Goal: Task Accomplishment & Management: Use online tool/utility

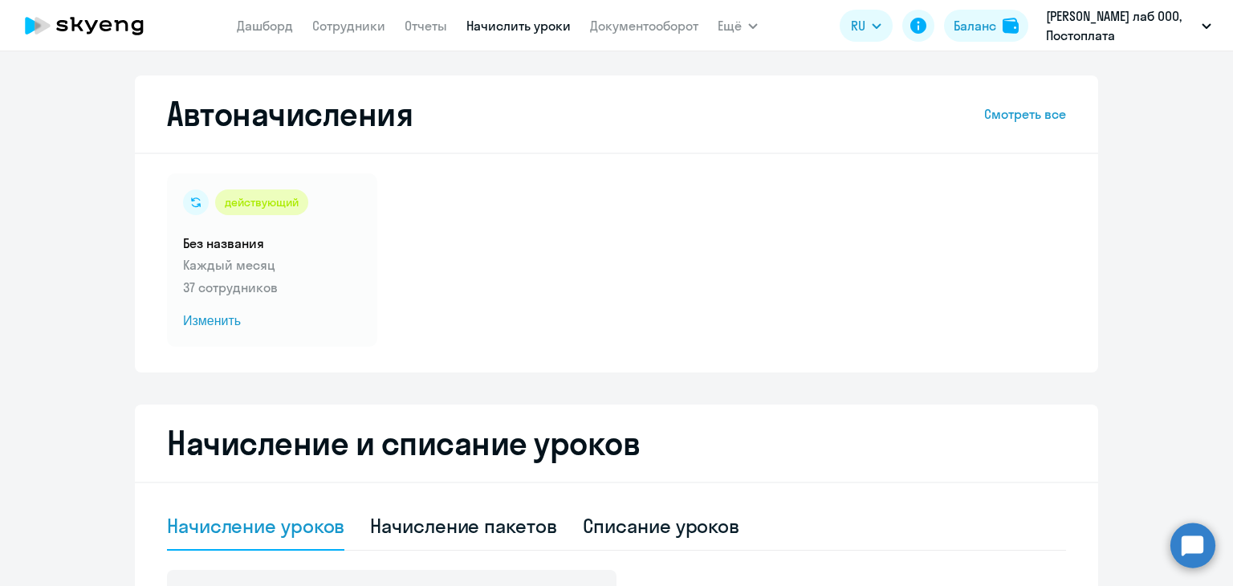
select select "10"
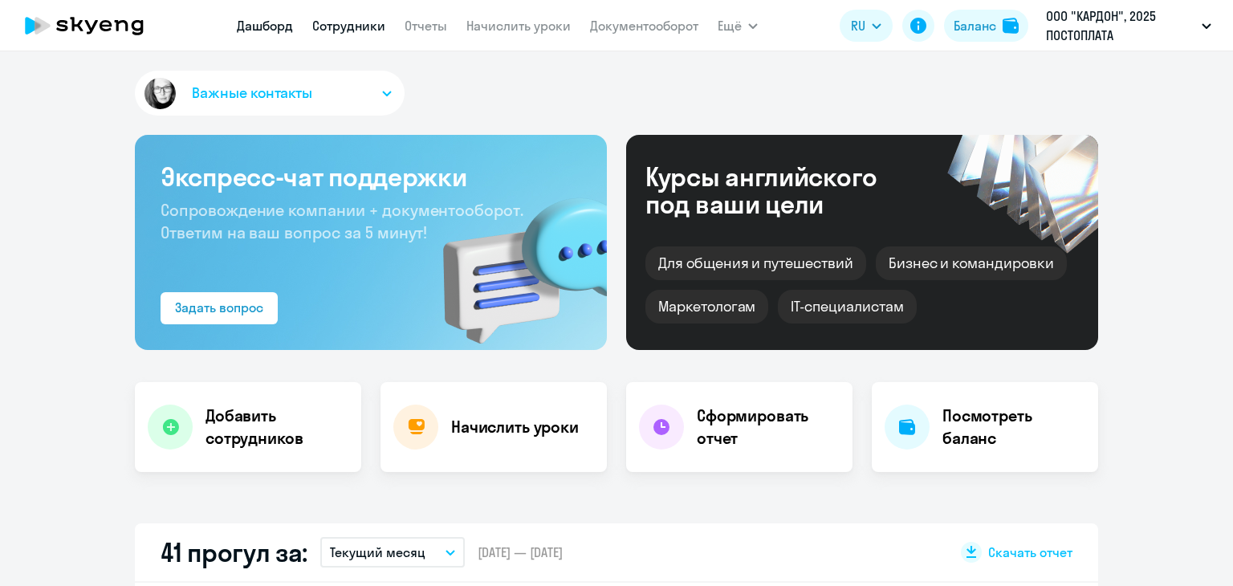
select select "30"
click at [357, 27] on link "Сотрудники" at bounding box center [348, 26] width 73 height 16
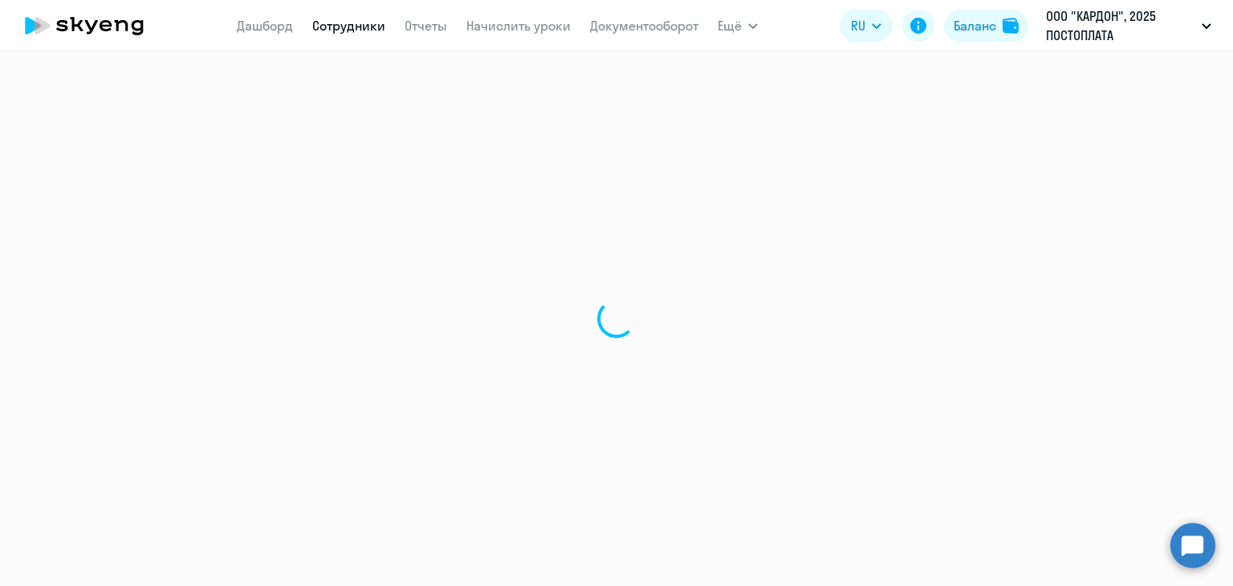
select select "30"
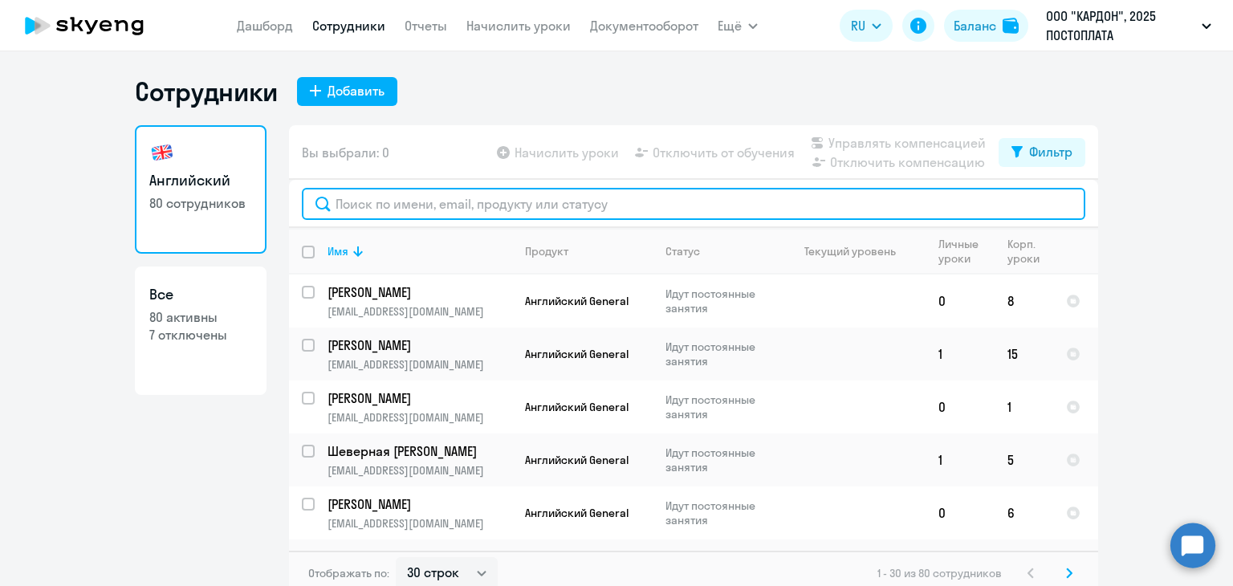
paste input "[EMAIL_ADDRESS][DOMAIN_NAME]"
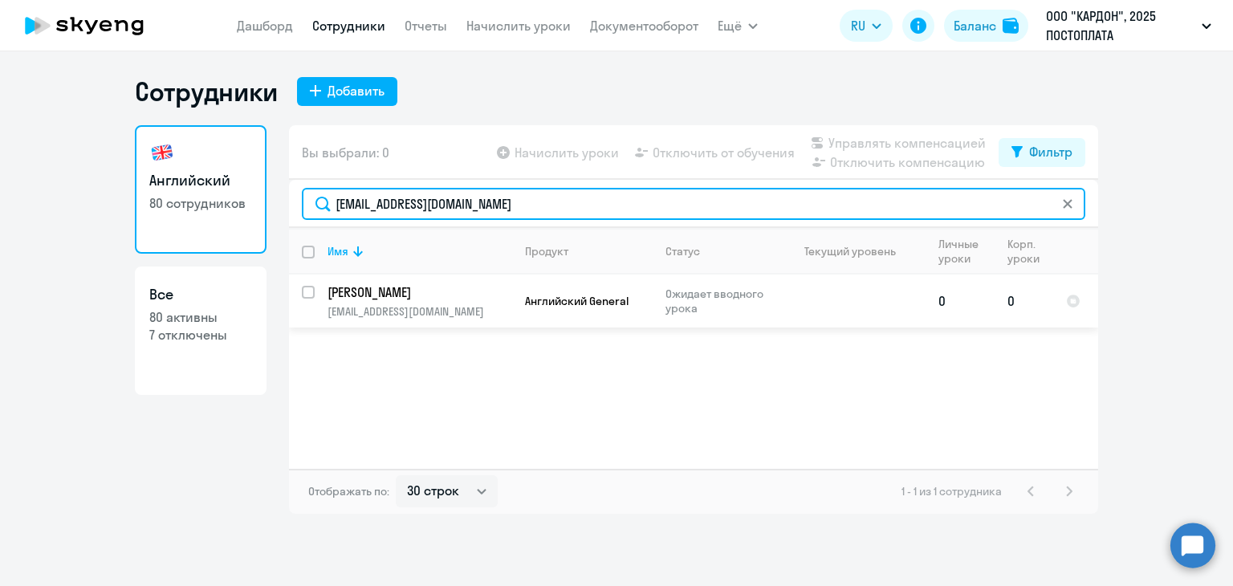
type input "[EMAIL_ADDRESS][DOMAIN_NAME]"
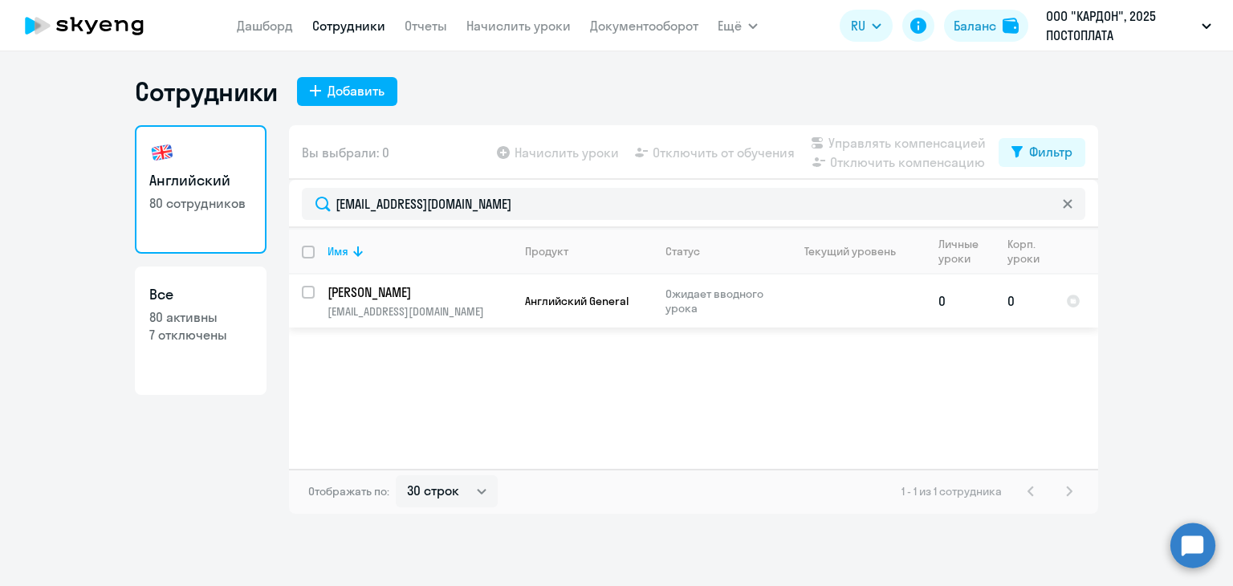
click at [305, 292] on input "select row 42803301" at bounding box center [318, 302] width 32 height 32
checkbox input "true"
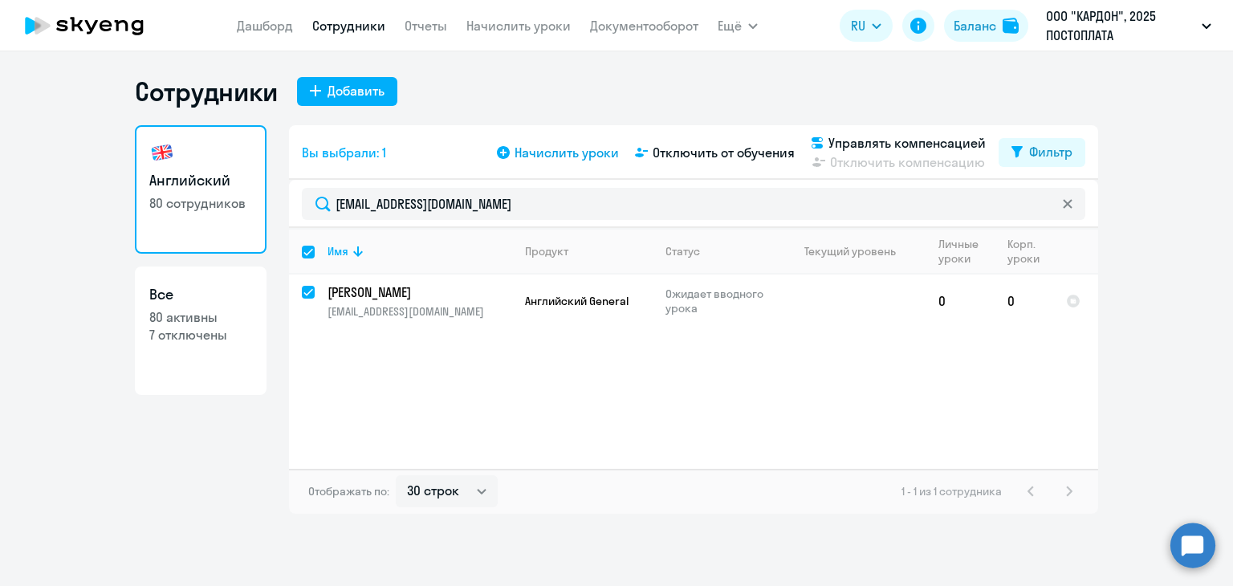
click at [543, 143] on span "Начислить уроки" at bounding box center [567, 152] width 104 height 19
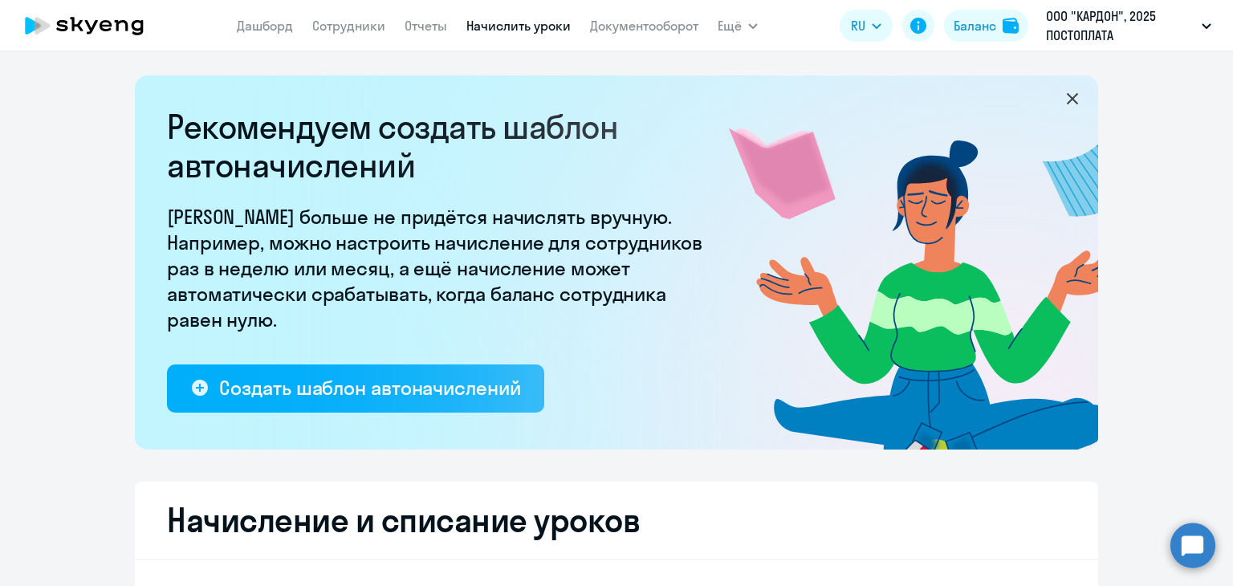
select select "10"
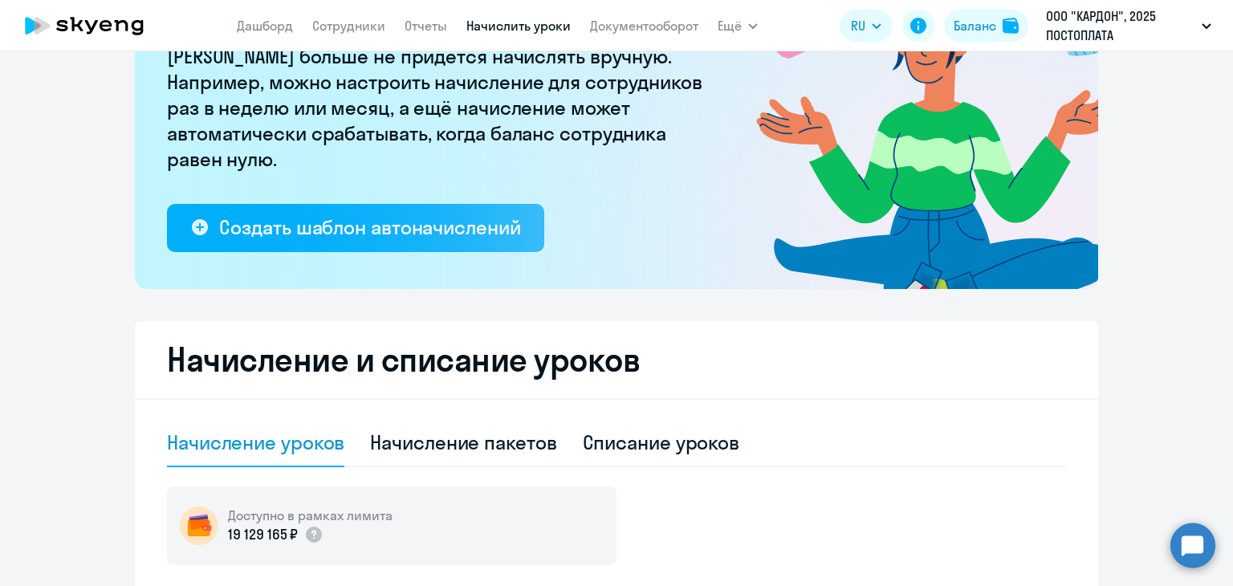
scroll to position [401, 0]
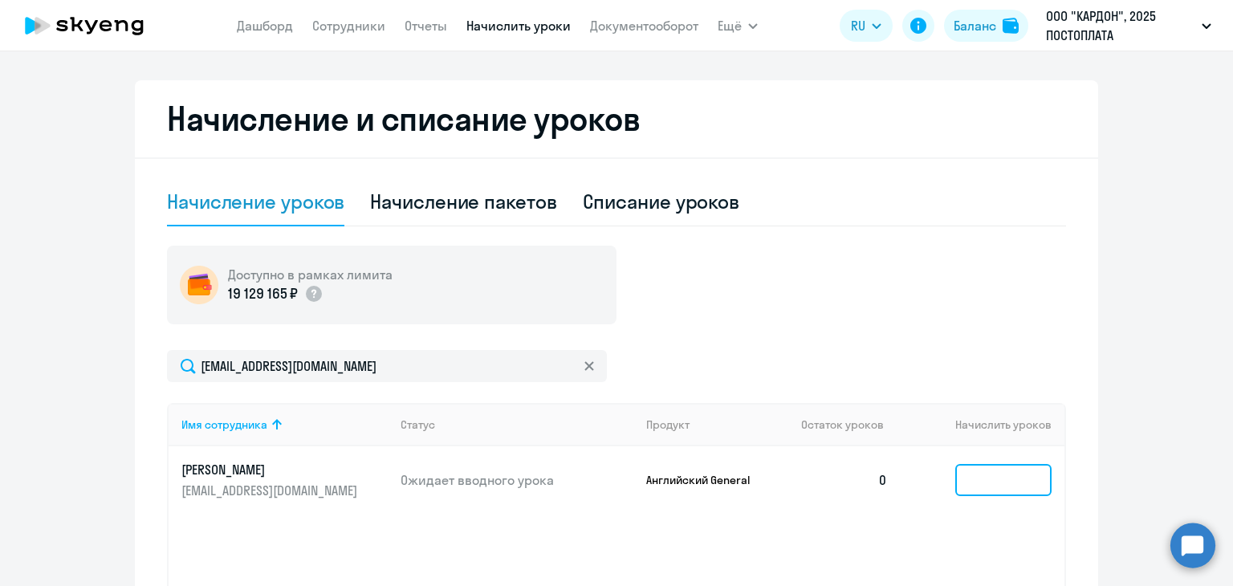
click at [964, 477] on input at bounding box center [1004, 480] width 96 height 32
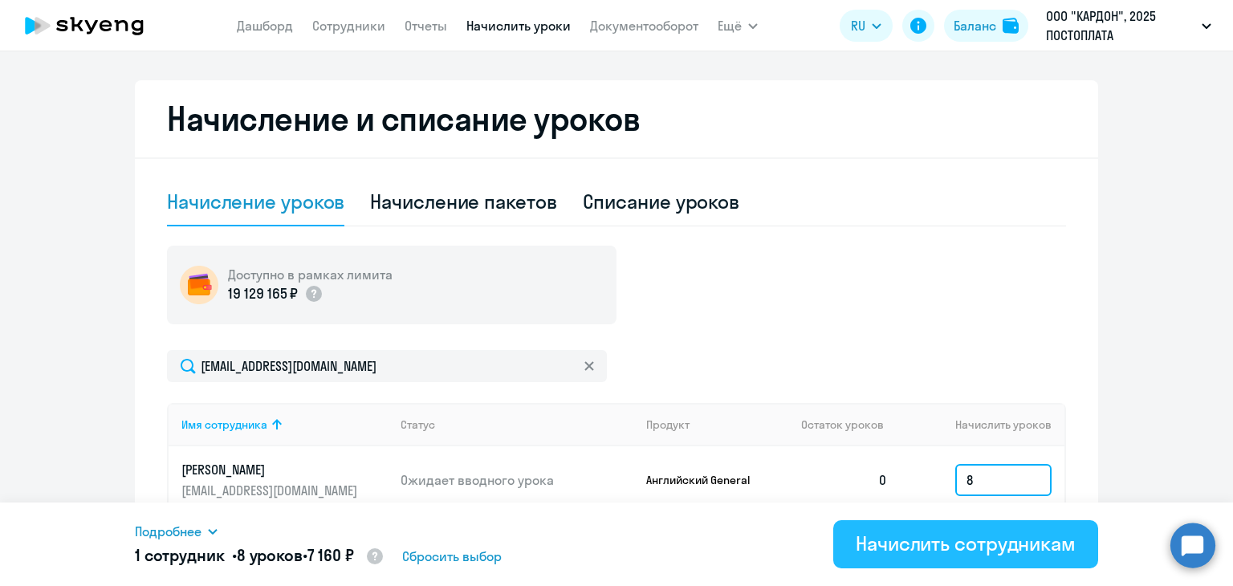
scroll to position [321, 0]
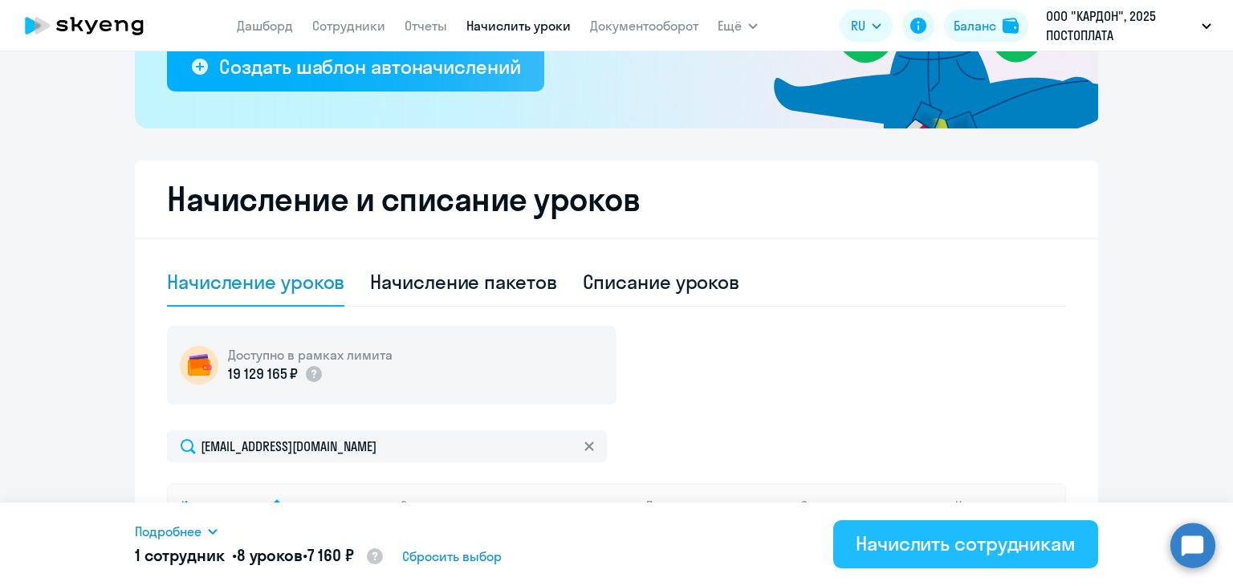
type input "8"
click at [946, 553] on div "Начислить сотрудникам" at bounding box center [966, 544] width 220 height 26
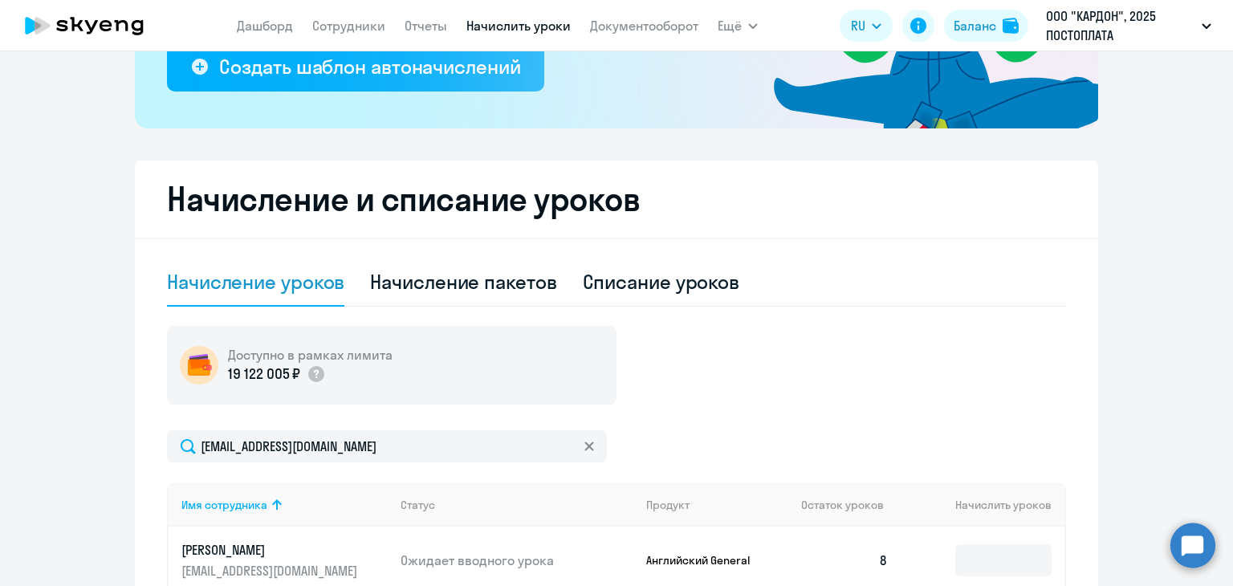
click at [67, 209] on ng-component "Рекомендуем создать шаблон автоначислений Уроки больше не придётся начислять вр…" at bounding box center [616, 274] width 1233 height 1041
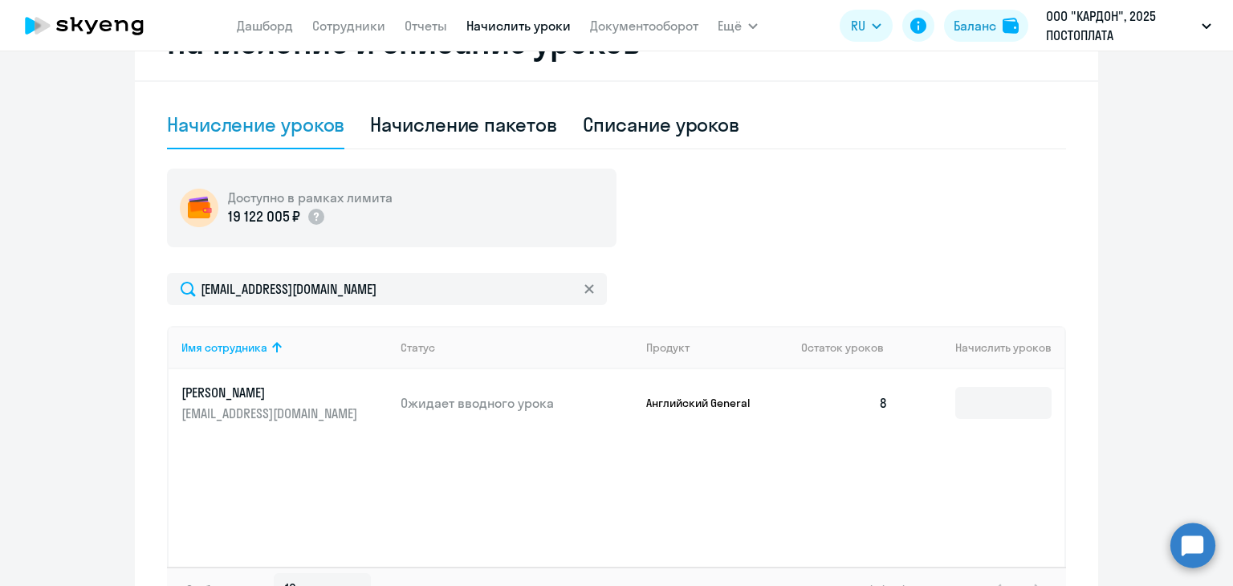
scroll to position [482, 0]
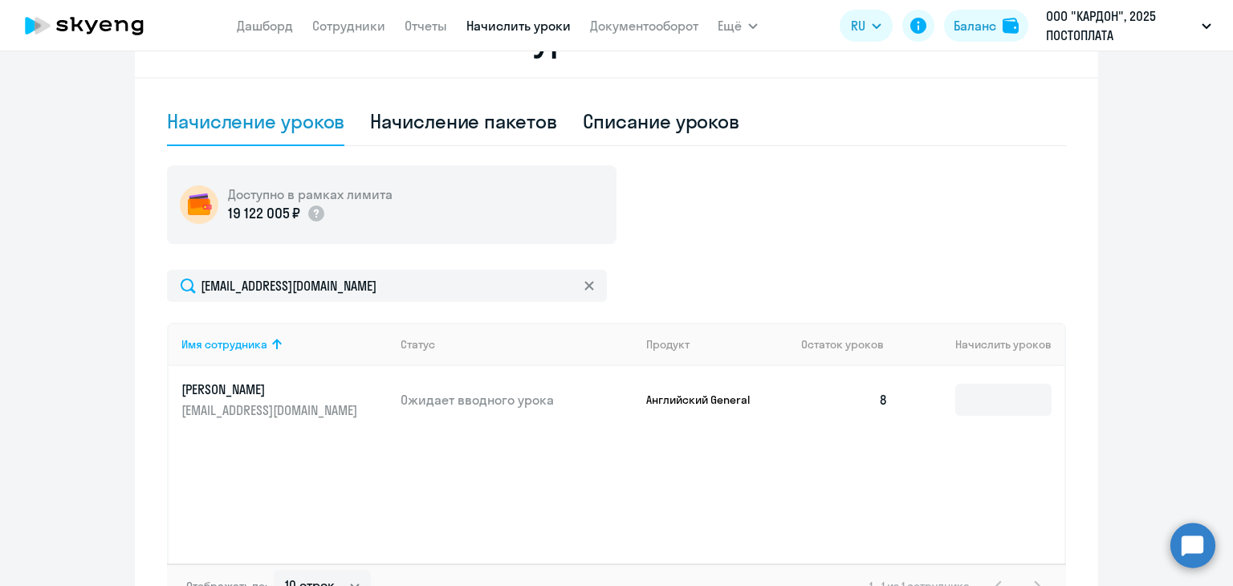
click at [108, 273] on ng-component "Рекомендуем создать шаблон автоначислений Уроки больше не придётся начислять вр…" at bounding box center [616, 114] width 1233 height 1041
